Goal: Information Seeking & Learning: Find specific fact

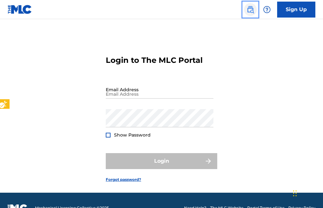
click at [248, 11] on img "Page Menu" at bounding box center [250, 10] width 8 height 8
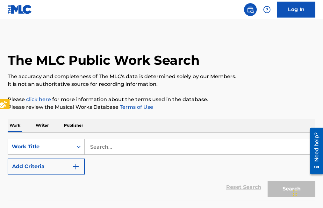
scroll to position [15, 0]
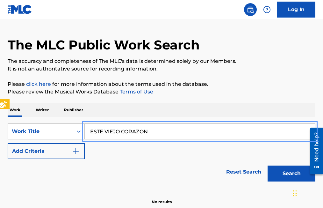
type input "ESTE VIEJO CORAZON"
click at [8, 143] on button "Add Criteria" at bounding box center [46, 151] width 77 height 16
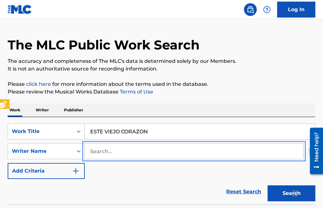
click at [90, 152] on input "Search..." at bounding box center [194, 150] width 218 height 15
type input "[PERSON_NAME]"
click at [8, 163] on button "Add Criteria" at bounding box center [46, 171] width 77 height 16
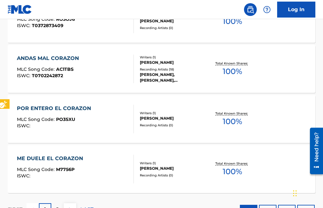
scroll to position [608, 0]
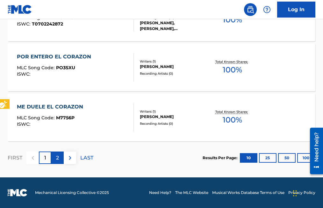
click at [59, 158] on p "2" at bounding box center [57, 158] width 3 height 8
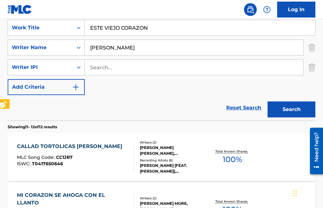
scroll to position [176, 0]
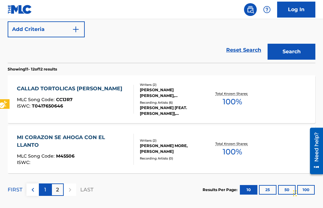
click at [43, 188] on div "1" at bounding box center [45, 189] width 12 height 12
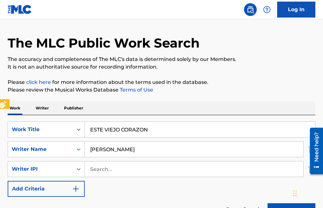
scroll to position [49, 0]
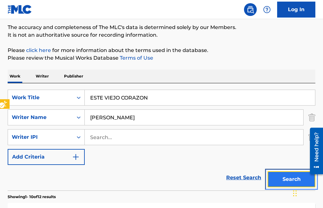
click at [290, 182] on button "Search" at bounding box center [292, 179] width 48 height 16
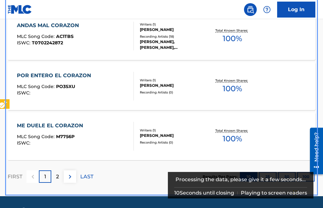
scroll to position [608, 0]
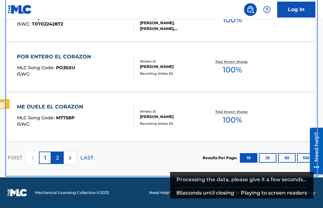
click at [58, 159] on p "2" at bounding box center [57, 158] width 3 height 8
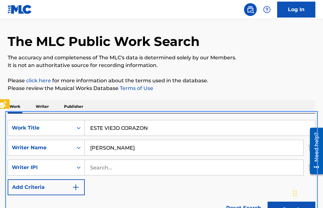
scroll to position [17, 0]
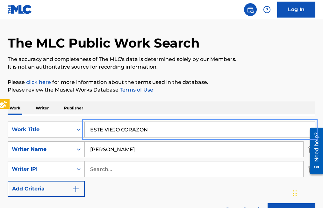
drag, startPoint x: 152, startPoint y: 128, endPoint x: 77, endPoint y: 127, distance: 74.8
click at [77, 127] on div "SearchWithCriteria613c5a2c-1b55-42df-b381-b23114dec2de Work Title ESTE VIEJO CO…" at bounding box center [162, 129] width 308 height 16
type input "BELLOS RECUERDOS"
click at [8, 181] on button "Add Criteria" at bounding box center [46, 189] width 77 height 16
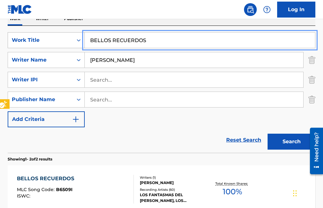
scroll to position [113, 0]
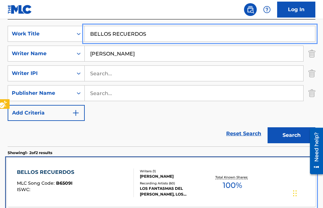
click at [67, 182] on span "B6509I" at bounding box center [64, 183] width 17 height 6
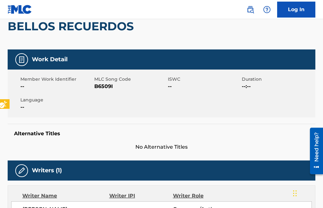
scroll to position [64, 0]
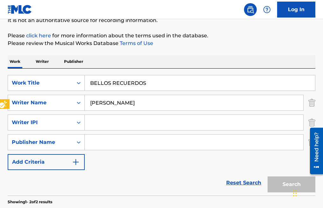
scroll to position [113, 0]
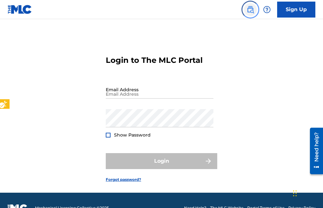
click at [251, 6] on img "Page Menu" at bounding box center [250, 10] width 8 height 8
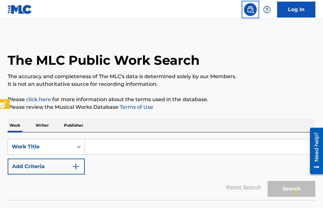
scroll to position [15, 0]
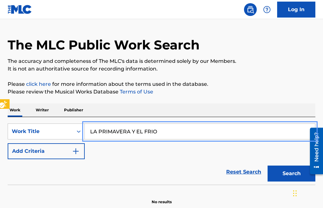
type input "LA PRIMAVERA Y EL FRIO"
click at [8, 143] on button "Add Criteria" at bounding box center [46, 151] width 77 height 16
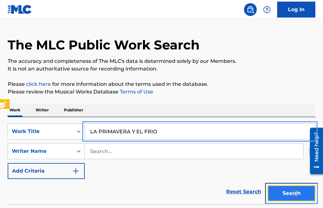
click at [282, 191] on button "Search" at bounding box center [292, 193] width 48 height 16
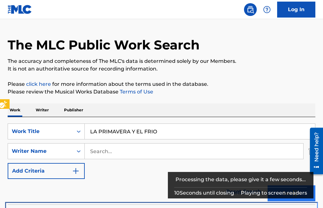
scroll to position [219, 0]
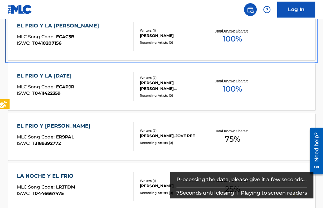
click at [68, 37] on span "EC4C5B" at bounding box center [65, 37] width 18 height 6
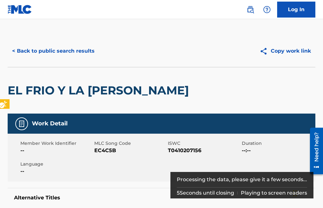
click at [68, 37] on div "< Back to public search results Copy work link" at bounding box center [162, 51] width 308 height 32
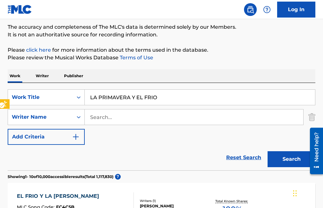
scroll to position [33, 0]
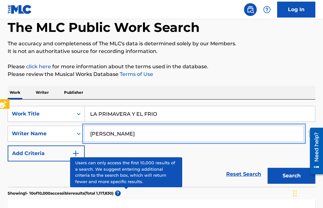
type input "[PERSON_NAME]"
click at [268, 168] on button "Search" at bounding box center [292, 176] width 48 height 16
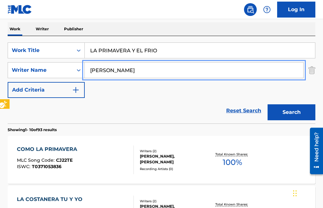
scroll to position [96, 0]
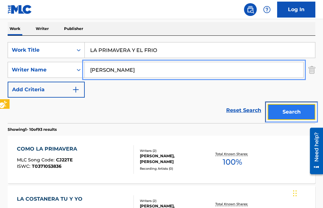
click at [290, 111] on button "Search" at bounding box center [292, 112] width 48 height 16
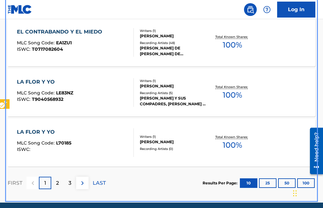
scroll to position [589, 0]
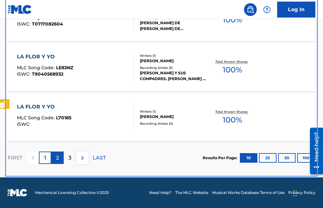
click at [59, 159] on div "2" at bounding box center [57, 157] width 12 height 12
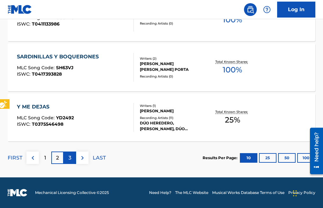
click at [69, 159] on p "3" at bounding box center [69, 158] width 3 height 8
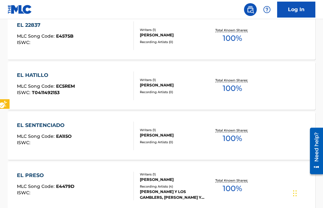
scroll to position [302, 0]
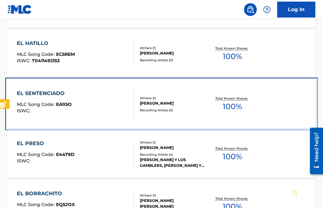
click at [70, 103] on span "EA1I5O" at bounding box center [64, 104] width 16 height 6
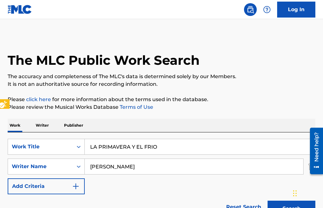
scroll to position [338, 0]
